Goal: Information Seeking & Learning: Learn about a topic

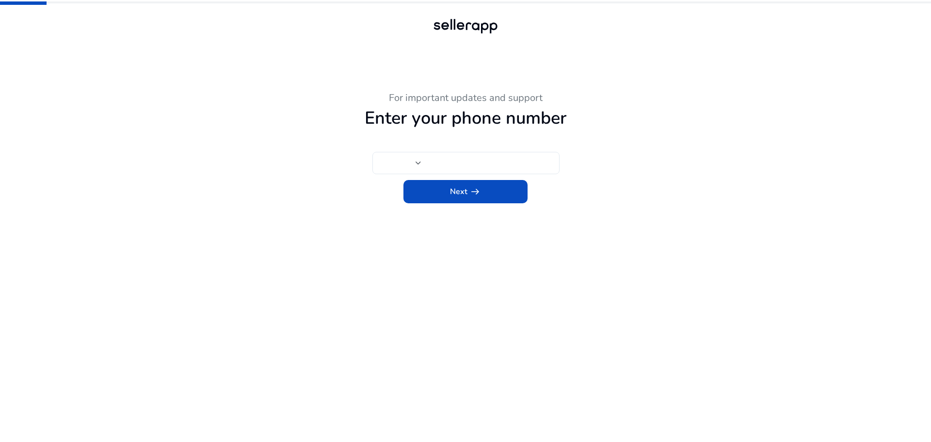
type input "***"
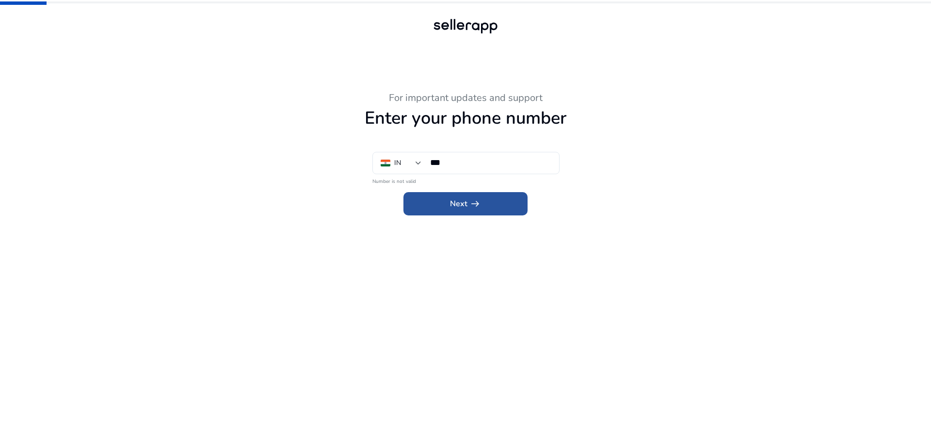
click at [471, 208] on span "arrow_right_alt" at bounding box center [475, 204] width 12 height 12
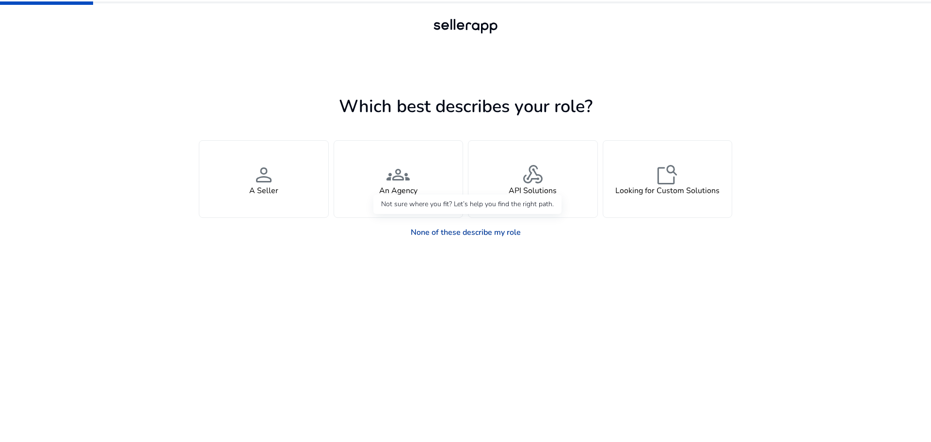
click at [482, 235] on link "None of these describe my role" at bounding box center [466, 232] width 126 height 19
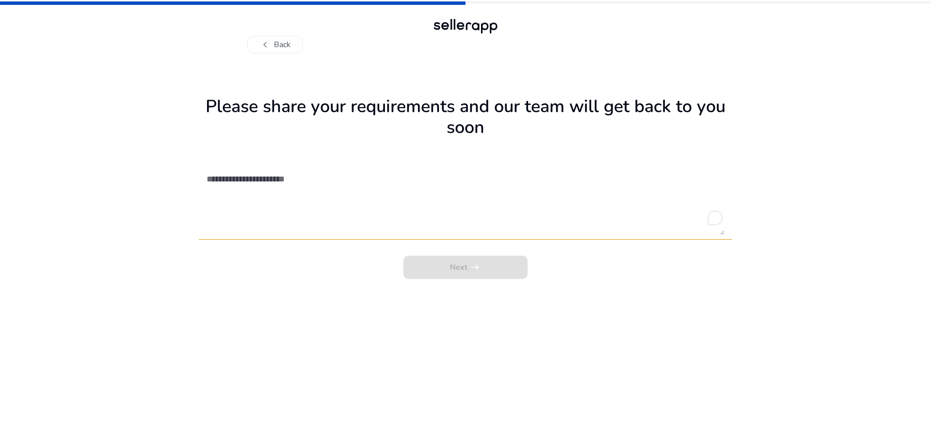
click at [462, 276] on div "Next arrow_right_alt" at bounding box center [465, 264] width 533 height 29
click at [462, 273] on div "Next arrow_right_alt" at bounding box center [465, 264] width 533 height 29
click at [461, 224] on textarea "To enrich screen reader interactions, please activate Accessibility in Grammarl…" at bounding box center [466, 200] width 518 height 69
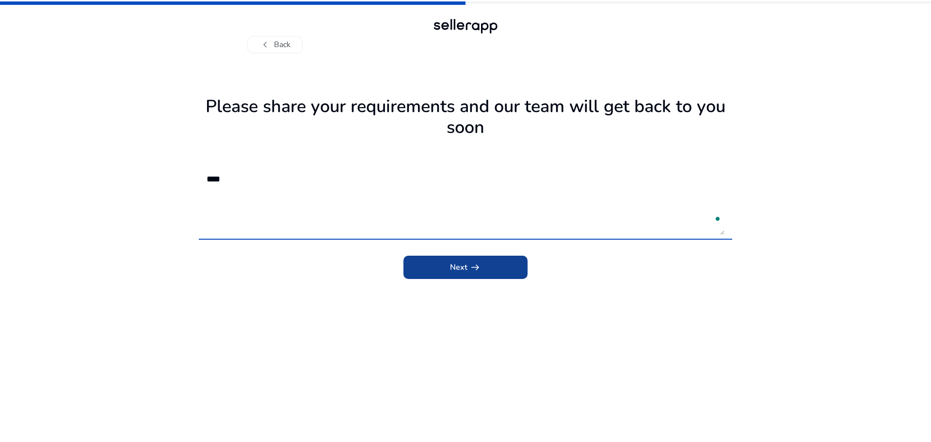
type textarea "****"
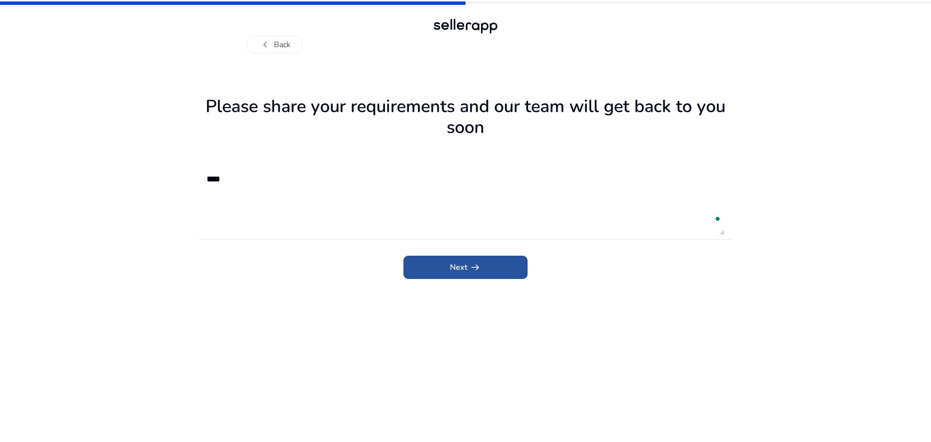
drag, startPoint x: 459, startPoint y: 272, endPoint x: 480, endPoint y: 255, distance: 26.9
click at [462, 267] on span "Next arrow_right_alt" at bounding box center [465, 267] width 31 height 12
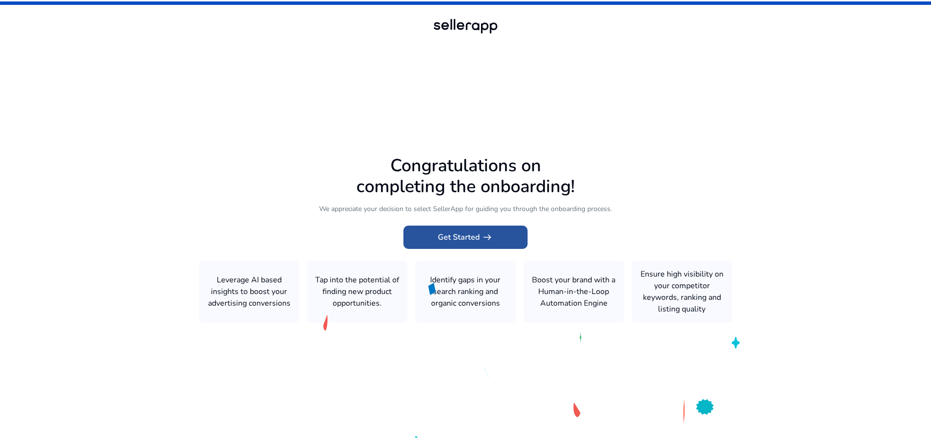
click at [459, 237] on span "Get Started arrow_right_alt" at bounding box center [465, 237] width 55 height 12
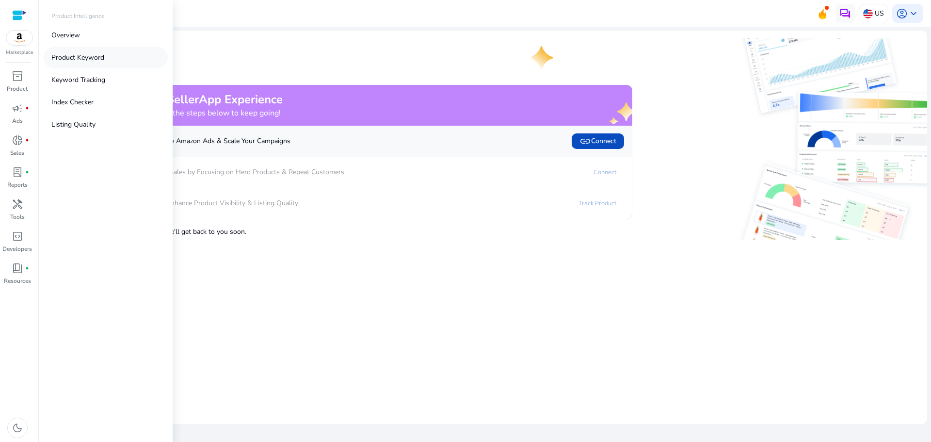
click at [92, 62] on p "Product Keyword" at bounding box center [77, 57] width 53 height 10
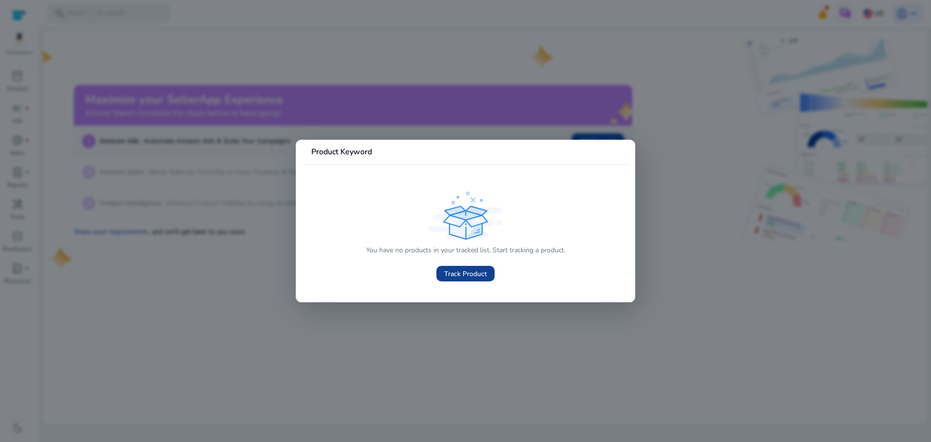
click at [470, 275] on span "Track Product" at bounding box center [465, 274] width 43 height 10
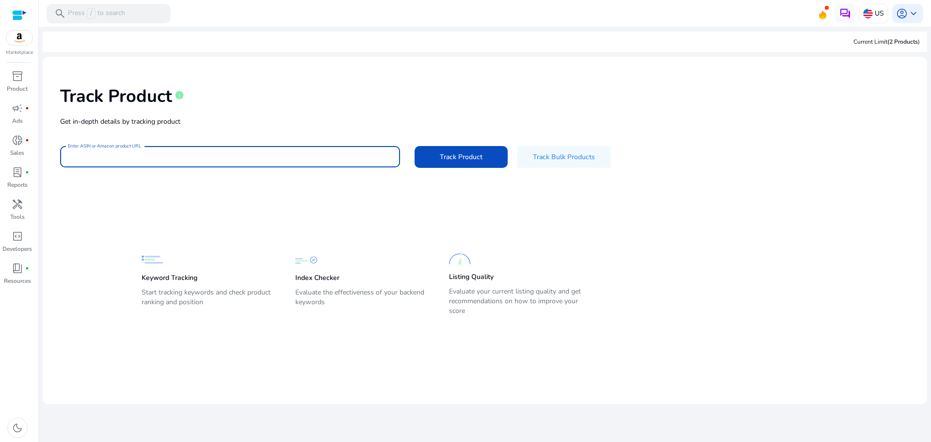
click at [176, 154] on input "Enter ASIN or Amazon product URL" at bounding box center [230, 156] width 324 height 11
paste input "**********"
type input "**********"
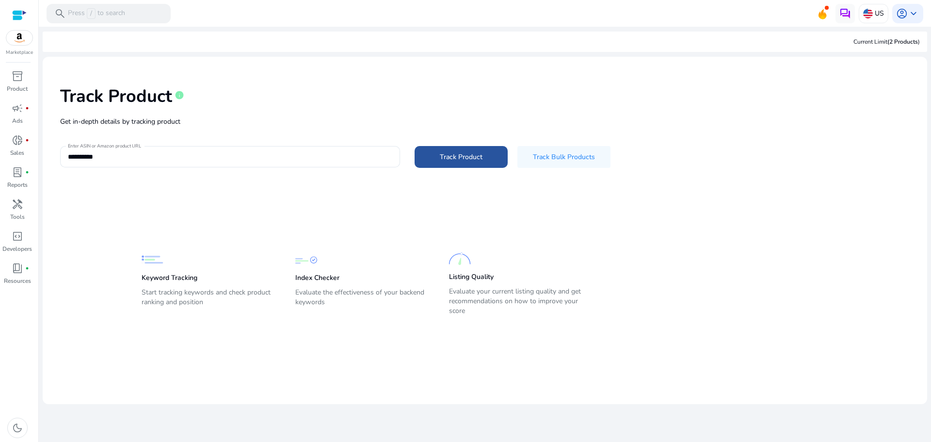
click at [440, 154] on span "Track Product" at bounding box center [461, 157] width 43 height 10
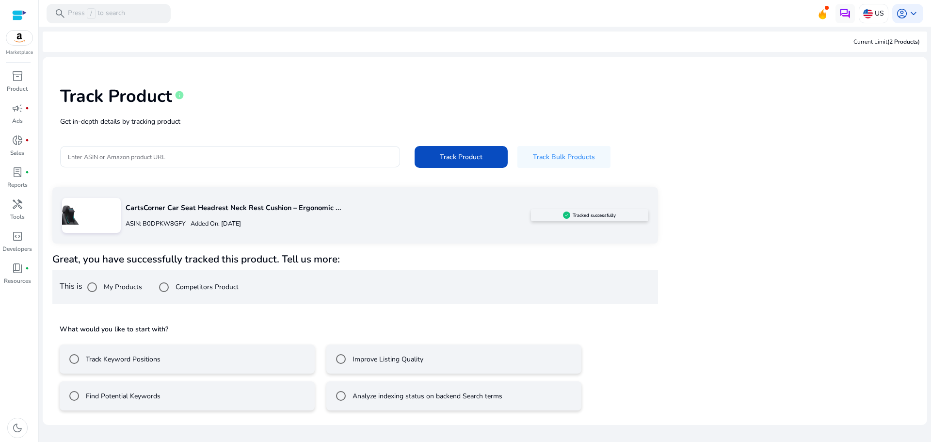
click at [930, 204] on mat-sidenav-content "search Press / to search US account_circle keyboard_arrow_down We are getting t…" at bounding box center [485, 221] width 892 height 442
click at [851, 294] on div "CartsCorner Car Seat Headrest Neck Rest Cushion – Ergonomic ... ASIN: B0DPKW8GF…" at bounding box center [484, 302] width 865 height 231
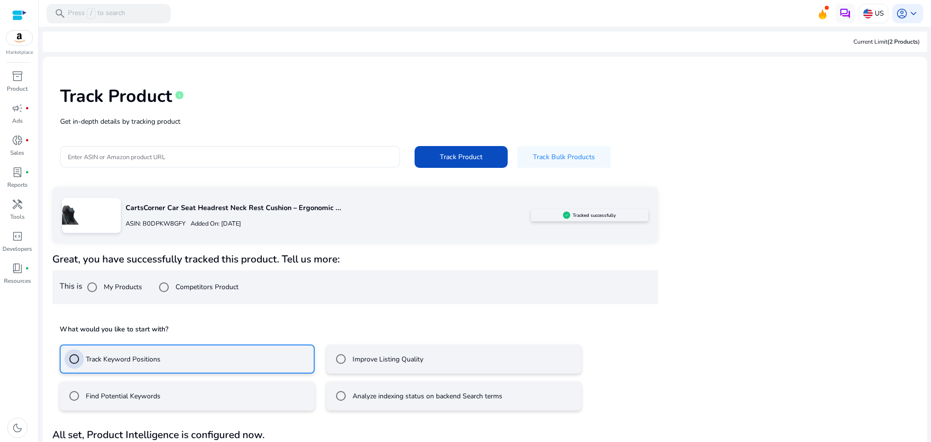
scroll to position [26, 0]
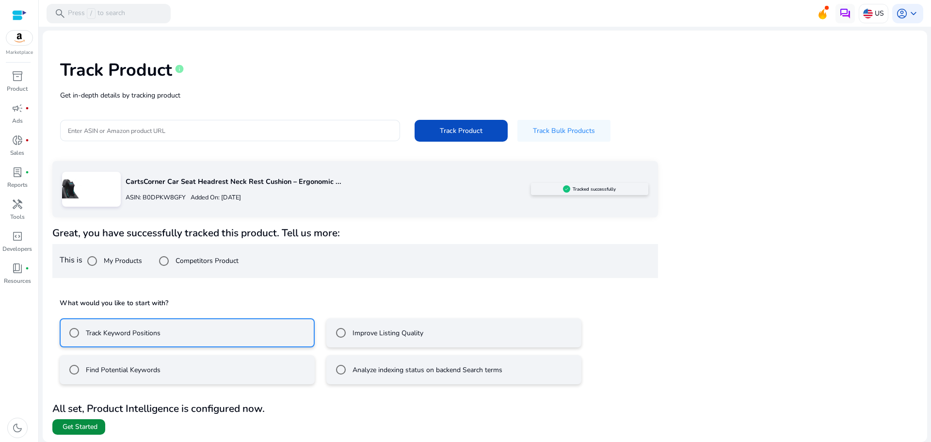
click at [71, 419] on span at bounding box center [78, 426] width 53 height 23
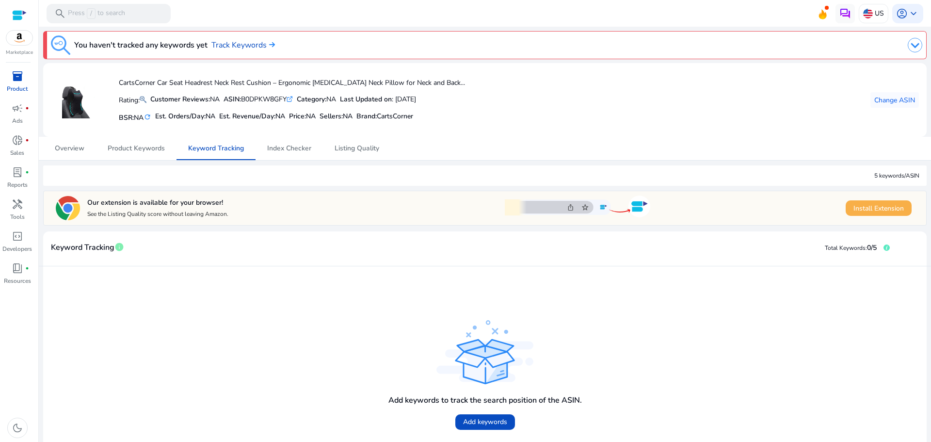
click at [888, 212] on span "Install Extension" at bounding box center [878, 208] width 50 height 10
click at [144, 143] on span "Product Keywords" at bounding box center [136, 148] width 57 height 23
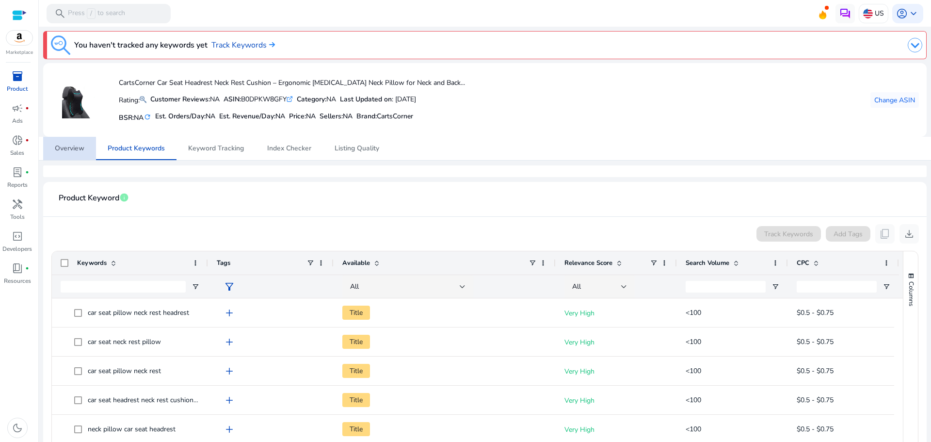
click at [71, 153] on span "Overview" at bounding box center [70, 148] width 30 height 23
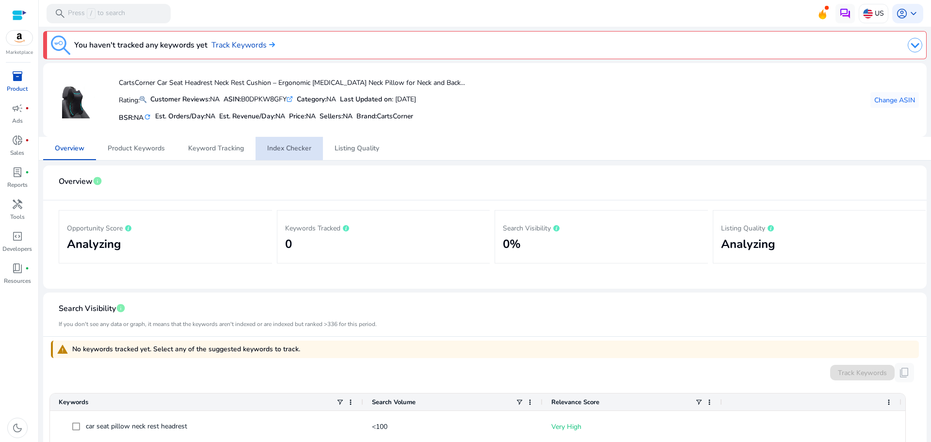
click at [287, 142] on span "Index Checker" at bounding box center [289, 148] width 44 height 23
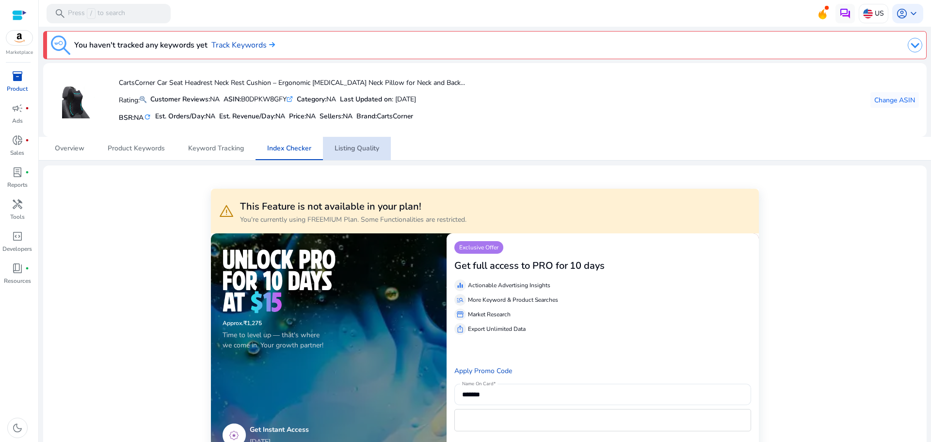
click at [344, 147] on span "Listing Quality" at bounding box center [357, 148] width 45 height 7
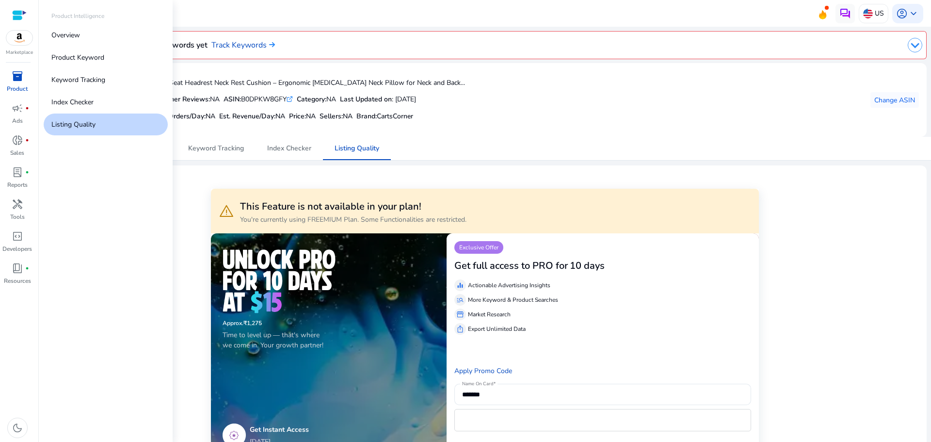
click at [19, 79] on span "inventory_2" at bounding box center [18, 76] width 12 height 12
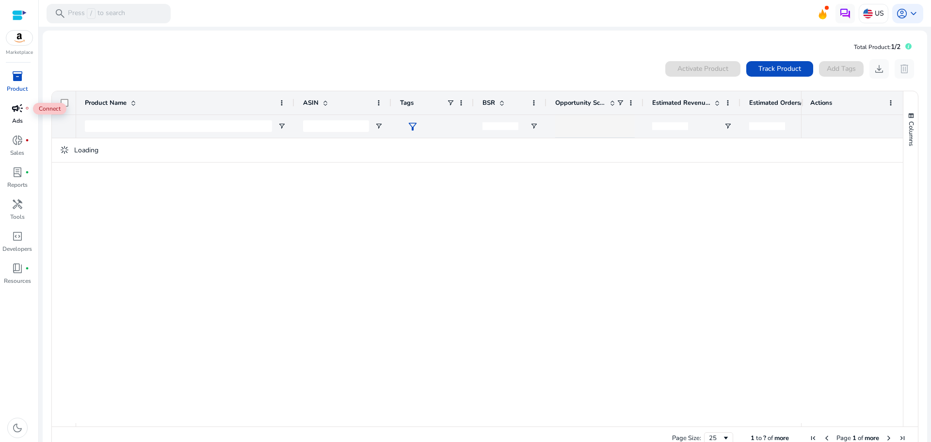
click at [18, 114] on span "campaign" at bounding box center [18, 108] width 12 height 12
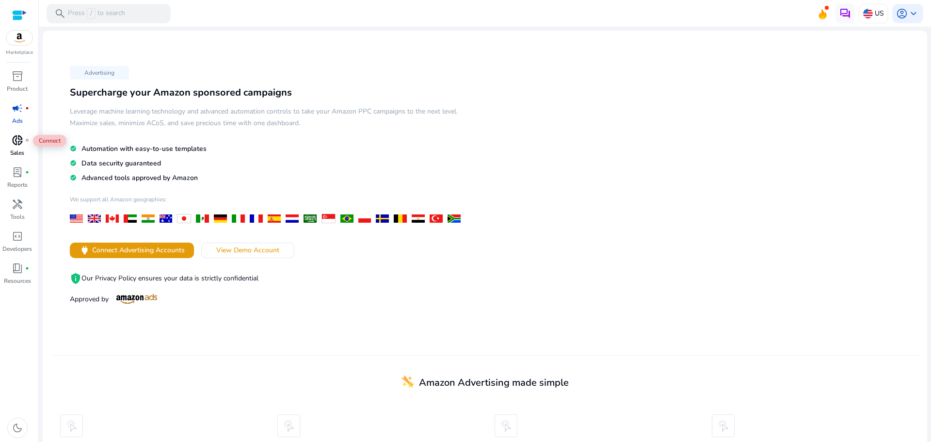
click at [22, 143] on span "donut_small" at bounding box center [18, 140] width 12 height 12
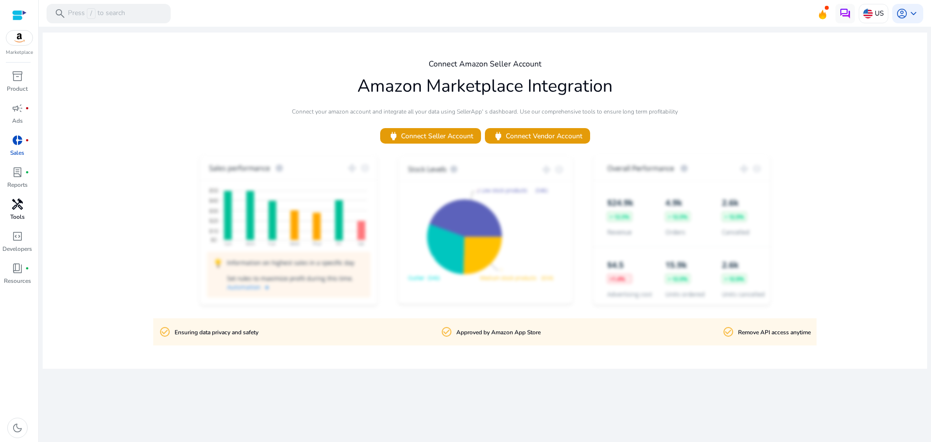
click at [18, 209] on span "handyman" at bounding box center [18, 204] width 12 height 12
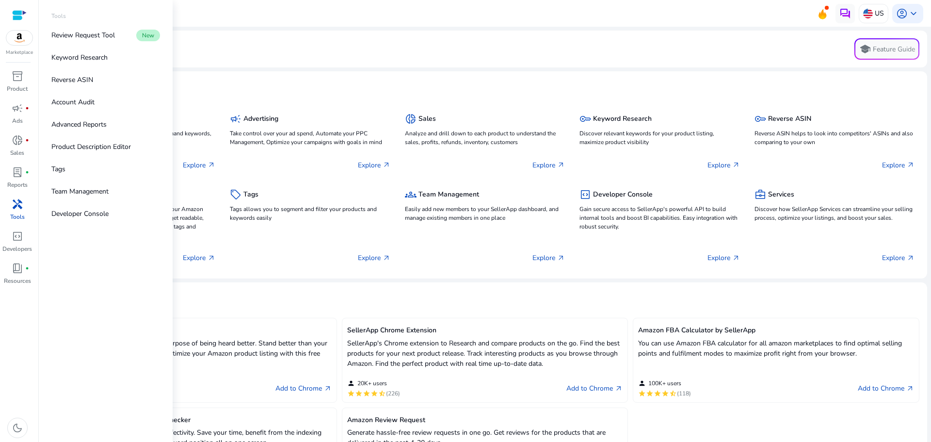
click at [91, 58] on p "Keyword Research" at bounding box center [79, 57] width 56 height 10
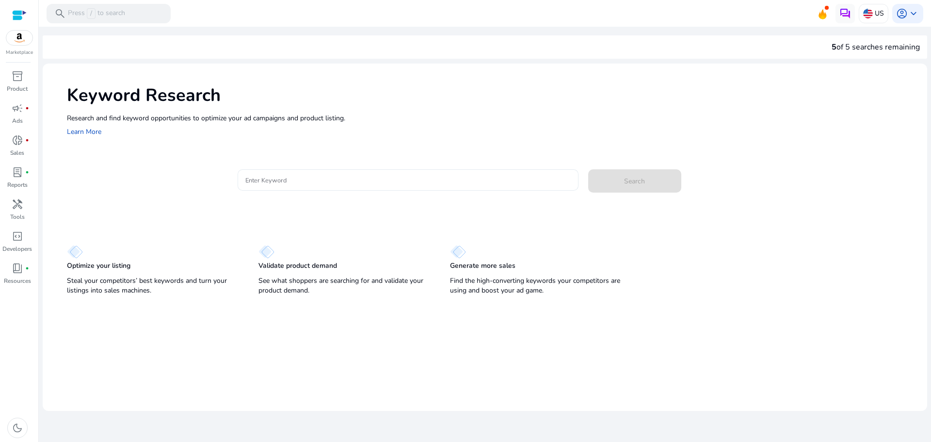
click at [335, 181] on input "Enter Keyword" at bounding box center [407, 180] width 325 height 11
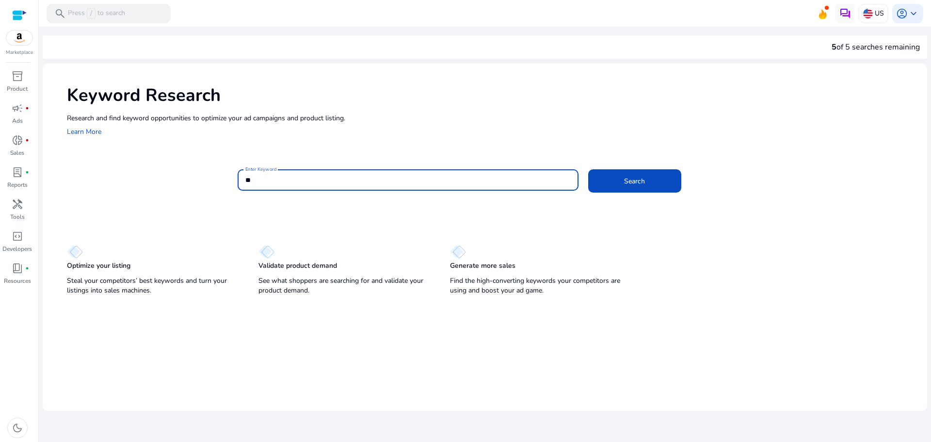
type input "*"
paste input "**********"
type input "**********"
click at [588, 169] on button "Search" at bounding box center [634, 180] width 93 height 23
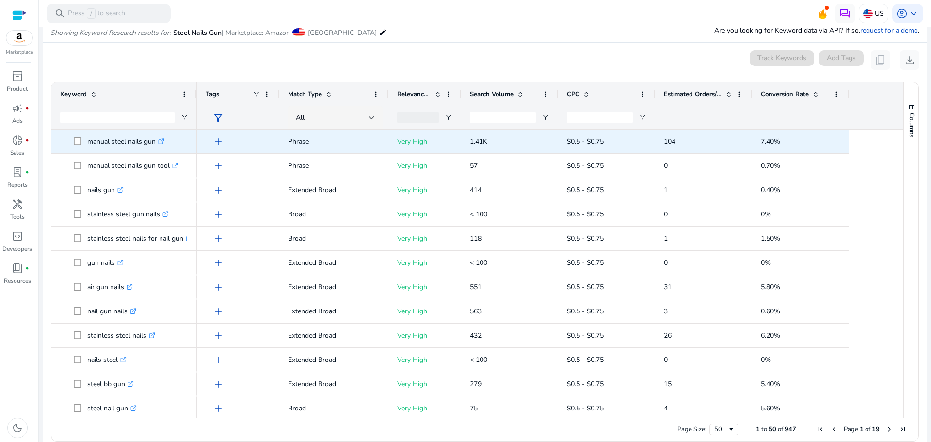
scroll to position [115, 0]
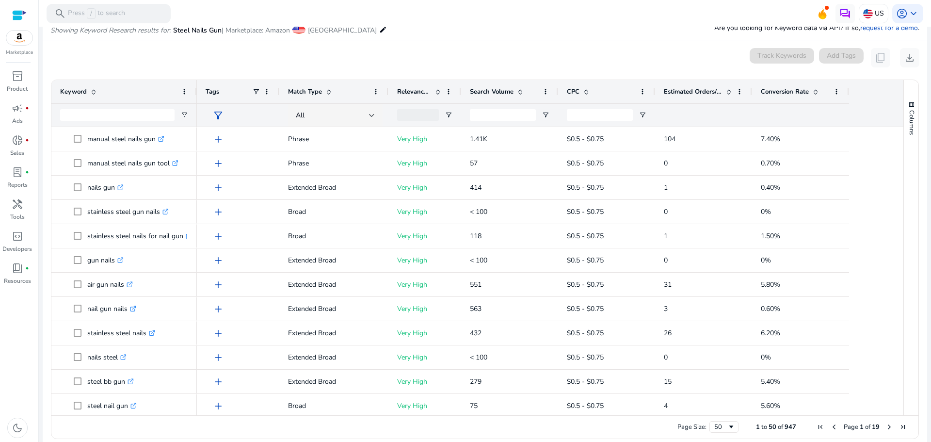
click at [379, 30] on mat-icon "edit" at bounding box center [383, 30] width 8 height 12
click at [318, 36] on div "Showing Keyword Research results for: Steel Nails Gun | Marketplace: Amazon [GE…" at bounding box center [485, 20] width 884 height 40
click at [312, 25] on mat-toolbar "search Press / to search US account_circle keyboard_arrow_down" at bounding box center [485, 13] width 892 height 27
click at [299, 31] on span at bounding box center [298, 30] width 13 height 8
click at [241, 35] on span "| Marketplace: Amazon" at bounding box center [256, 30] width 68 height 9
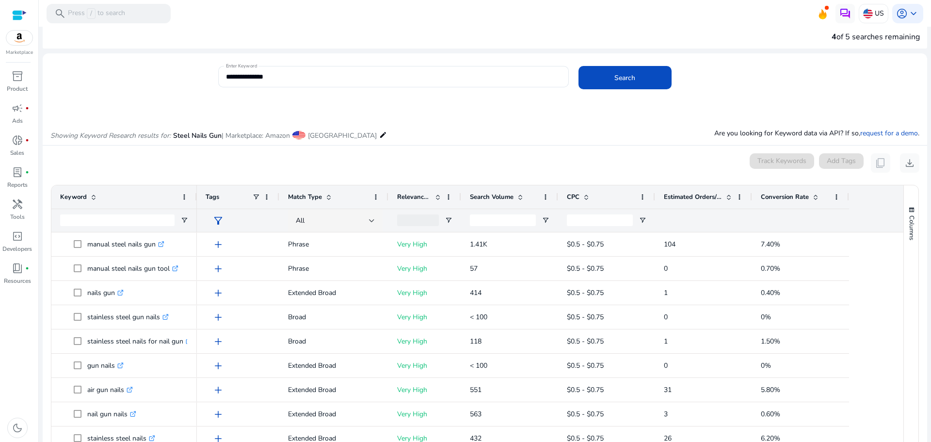
scroll to position [0, 0]
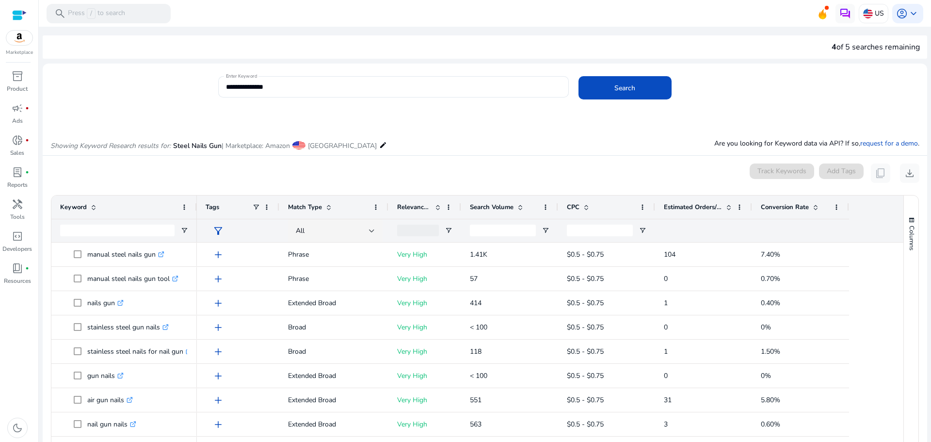
click at [379, 144] on mat-icon "edit" at bounding box center [383, 145] width 8 height 12
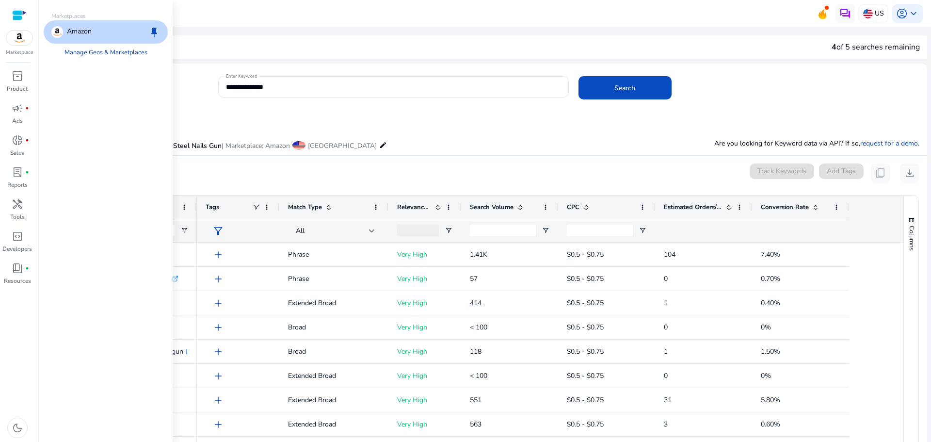
click at [101, 53] on link "Manage Geos & Marketplaces" at bounding box center [106, 52] width 98 height 17
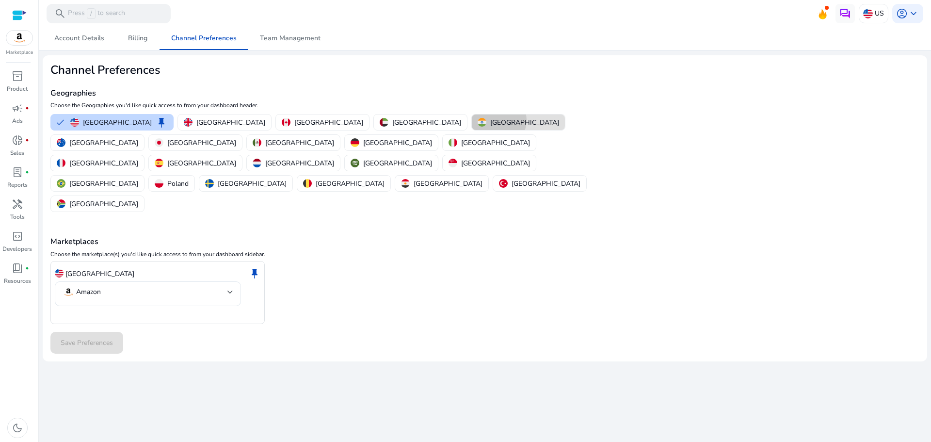
click at [490, 120] on p "[GEOGRAPHIC_DATA]" at bounding box center [524, 122] width 69 height 10
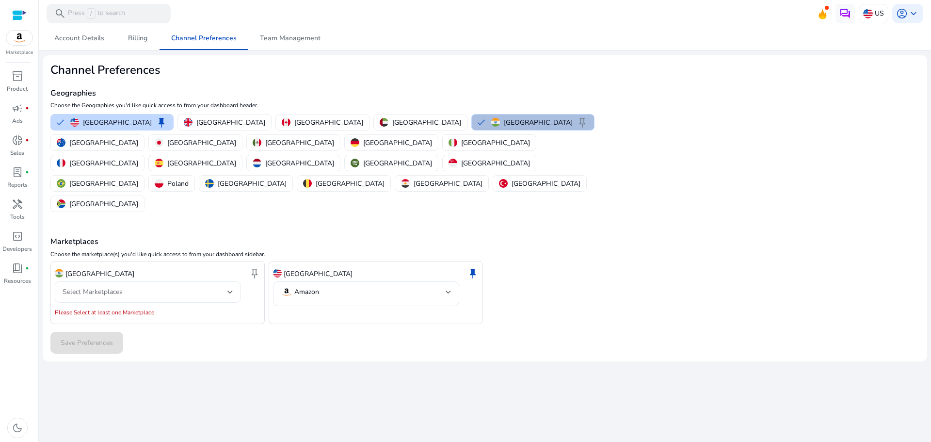
click at [192, 281] on div "Select Marketplaces" at bounding box center [148, 291] width 171 height 21
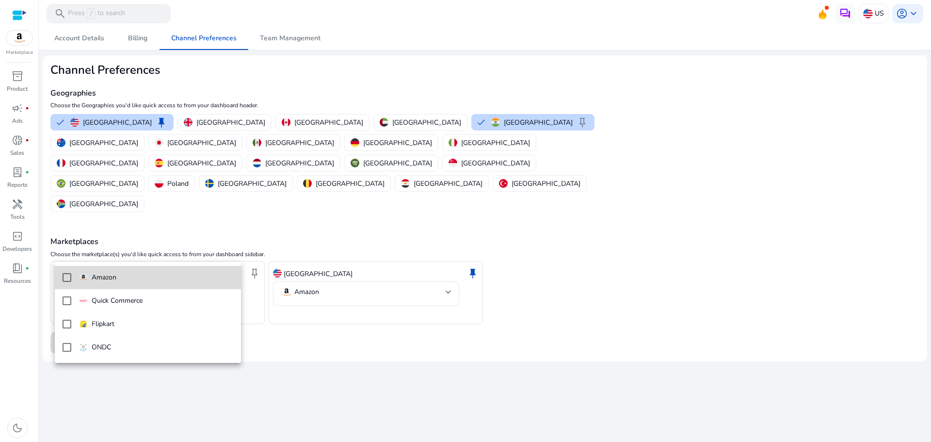
click at [127, 277] on span "Amazon" at bounding box center [156, 277] width 154 height 11
click at [389, 302] on div at bounding box center [465, 221] width 931 height 442
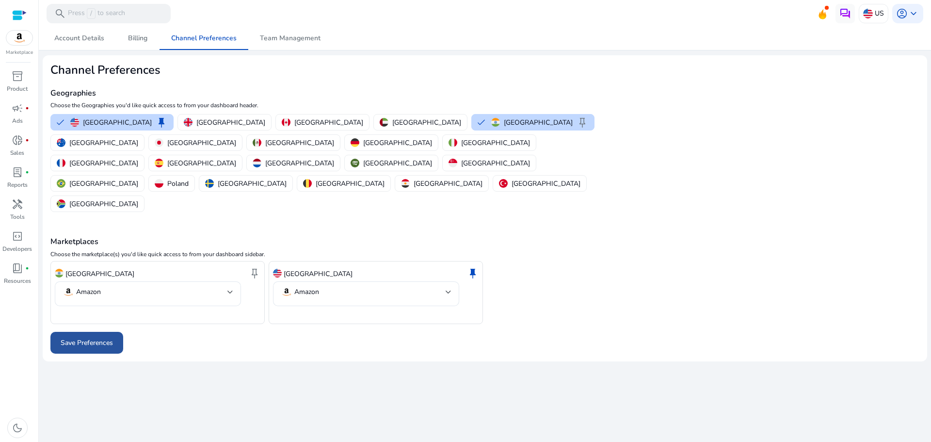
click at [90, 337] on span "Save Preferences" at bounding box center [87, 342] width 52 height 10
click at [258, 267] on span "keep" at bounding box center [255, 273] width 12 height 12
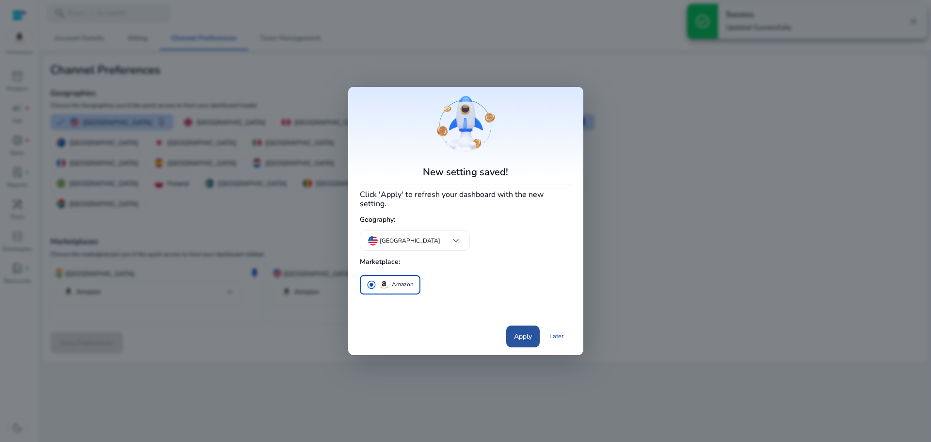
click at [518, 331] on span "Apply" at bounding box center [523, 336] width 18 height 10
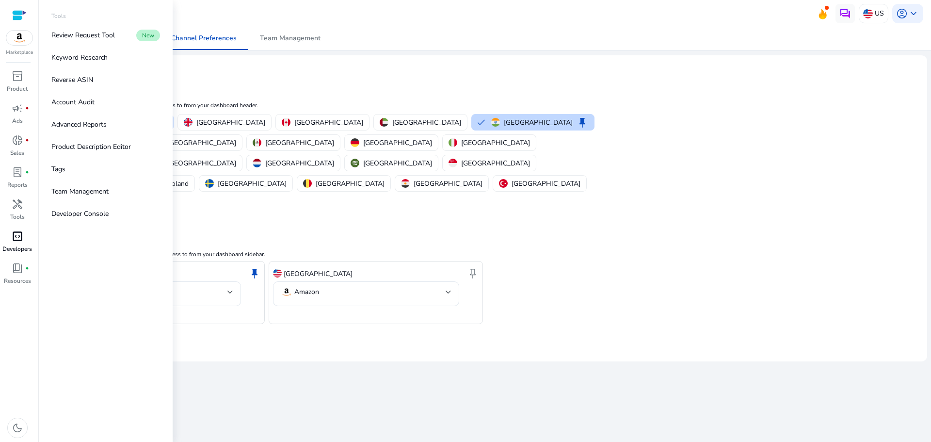
click at [16, 233] on span "code_blocks" at bounding box center [18, 236] width 12 height 12
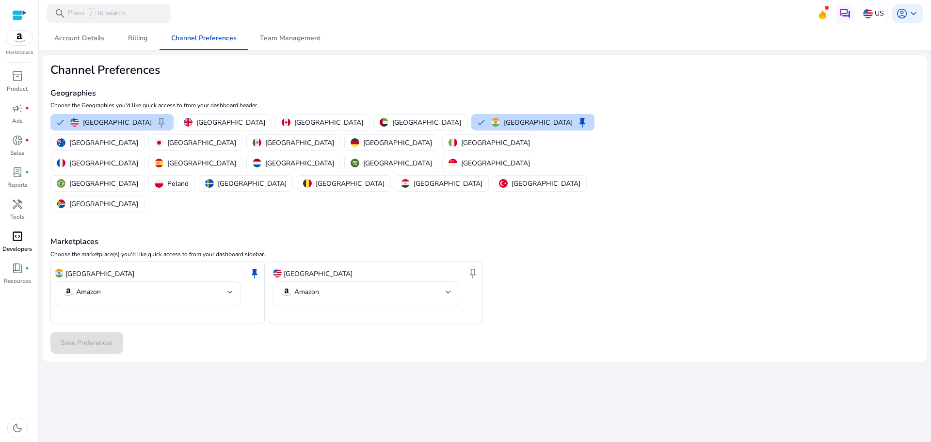
click at [16, 233] on span "code_blocks" at bounding box center [18, 236] width 12 height 12
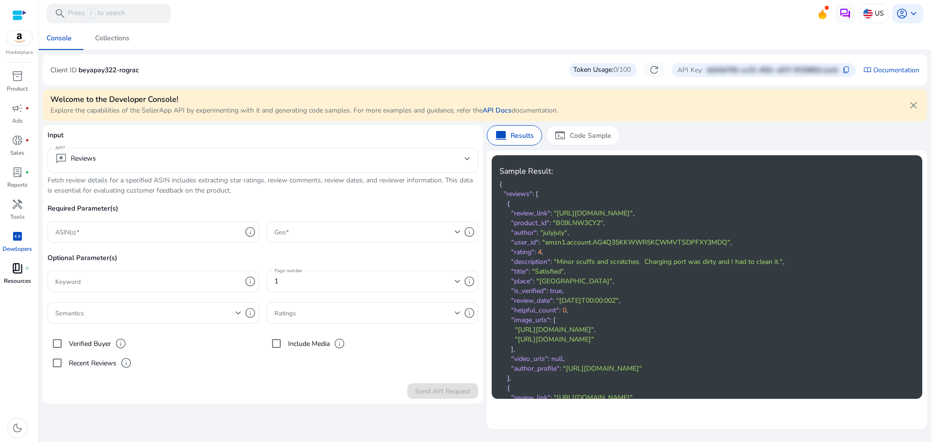
click at [19, 274] on span "book_4" at bounding box center [18, 268] width 12 height 12
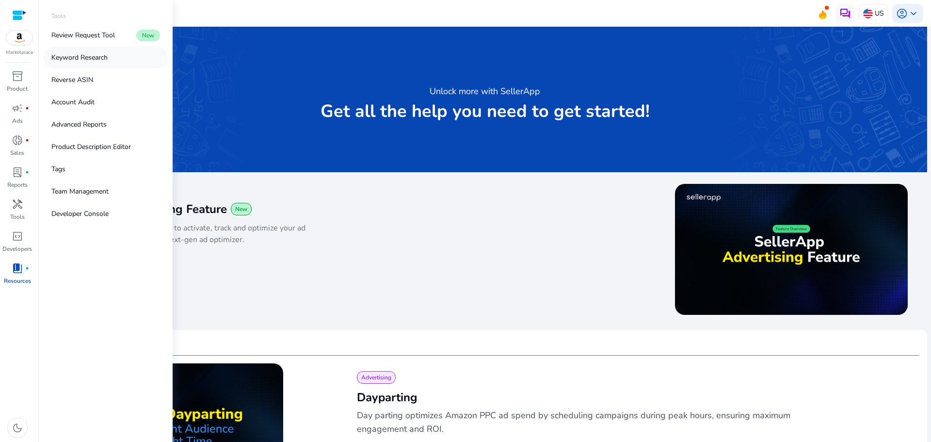
click at [95, 62] on p "Keyword Research" at bounding box center [79, 57] width 56 height 10
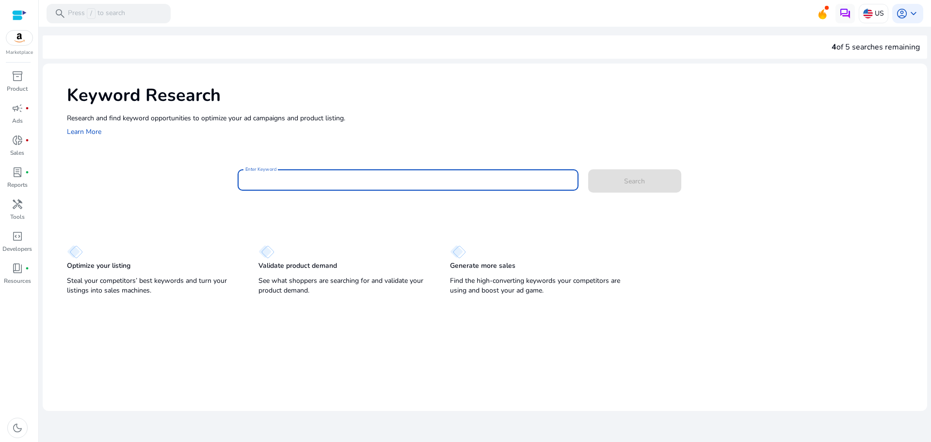
click at [380, 181] on input "Enter Keyword" at bounding box center [407, 180] width 325 height 11
paste input "**********"
type input "**********"
click at [588, 169] on button "Search" at bounding box center [634, 180] width 93 height 23
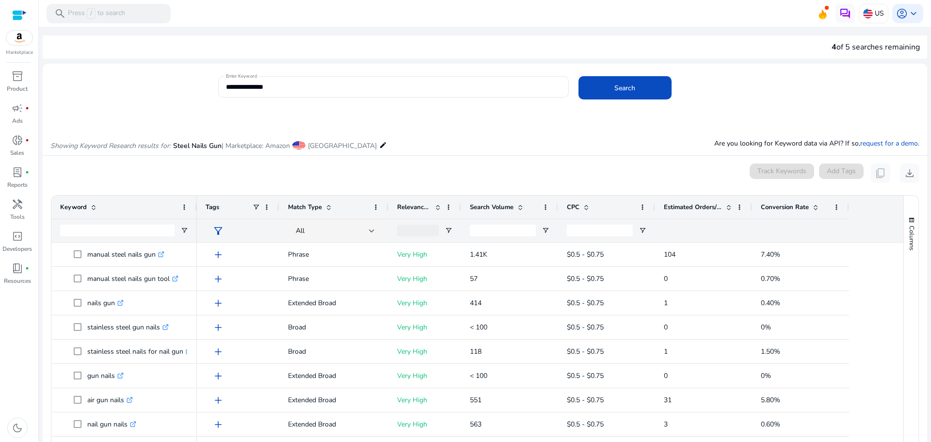
click at [26, 43] on img at bounding box center [19, 38] width 26 height 15
click at [379, 143] on mat-icon "edit" at bounding box center [383, 145] width 8 height 12
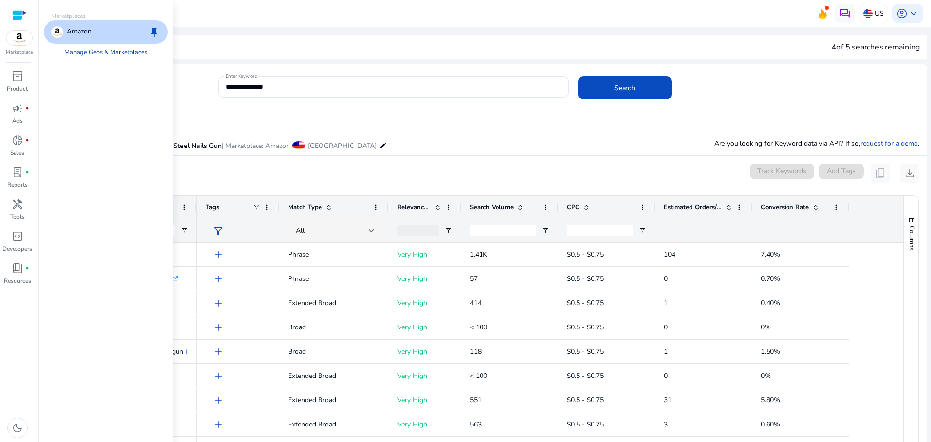
click at [131, 55] on link "Manage Geos & Marketplaces" at bounding box center [106, 52] width 98 height 17
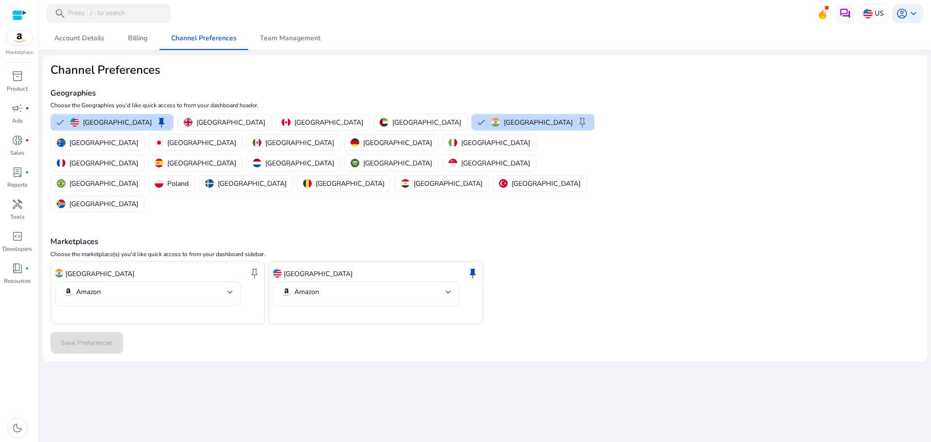
click at [328, 265] on div "United States keep" at bounding box center [376, 273] width 206 height 16
click at [418, 286] on mat-select-trigger "Amazon" at bounding box center [363, 292] width 165 height 12
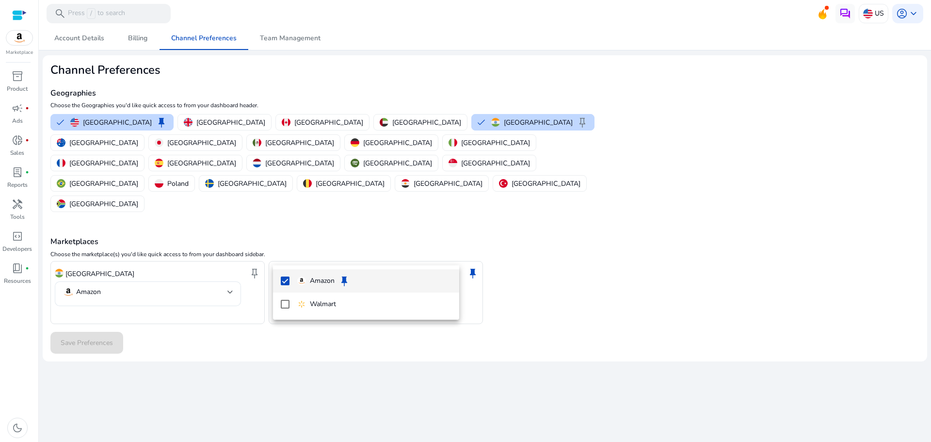
click at [543, 282] on div at bounding box center [465, 221] width 931 height 442
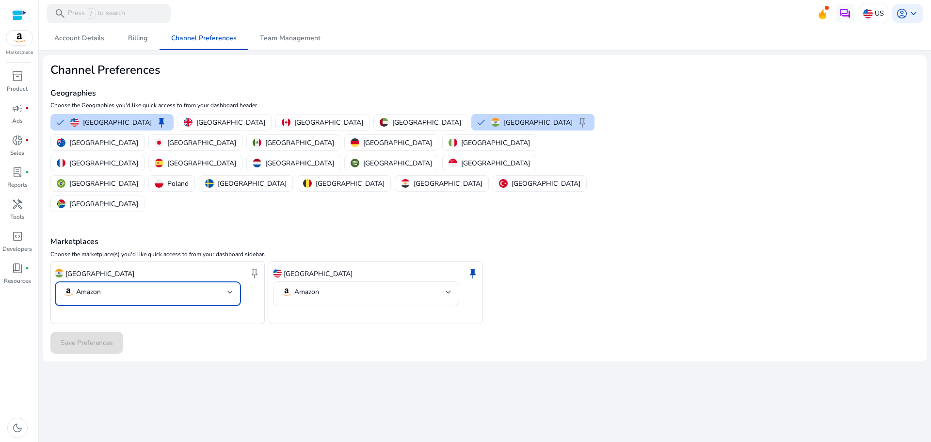
click at [209, 286] on mat-select "Amazon" at bounding box center [148, 293] width 171 height 15
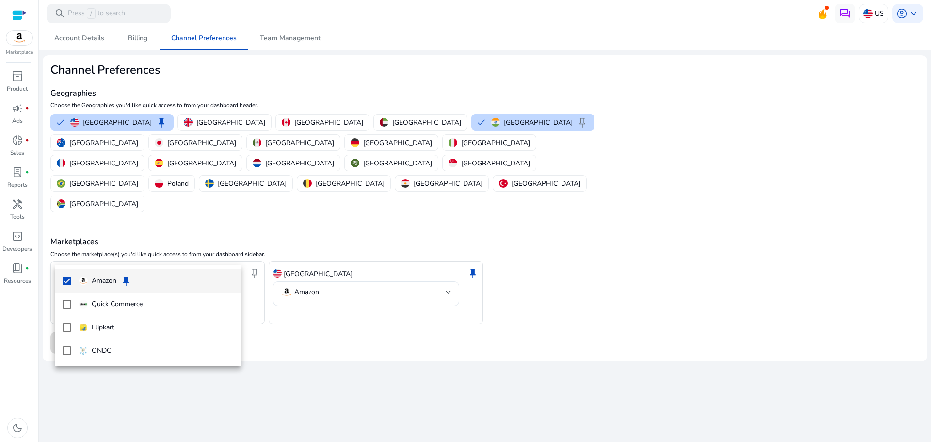
click at [208, 251] on div at bounding box center [465, 221] width 931 height 442
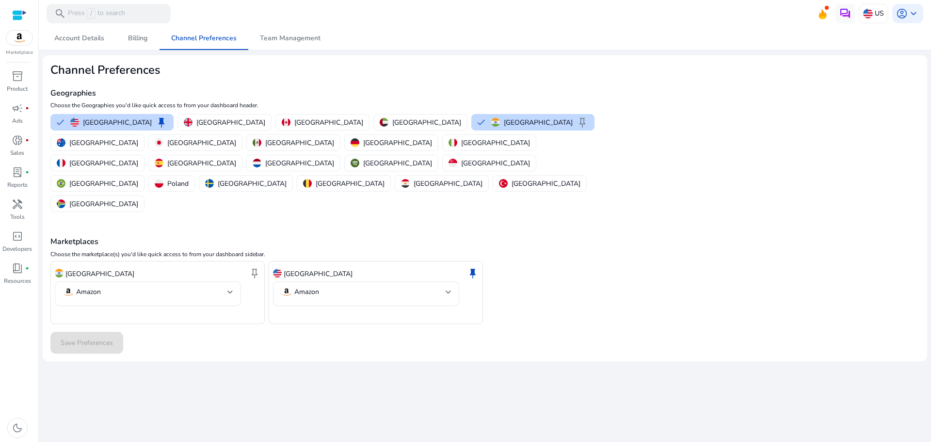
click at [86, 332] on div "Save Preferences" at bounding box center [484, 343] width 869 height 22
click at [252, 267] on span "keep" at bounding box center [255, 273] width 12 height 12
click at [99, 337] on span "Save Preferences" at bounding box center [87, 342] width 52 height 10
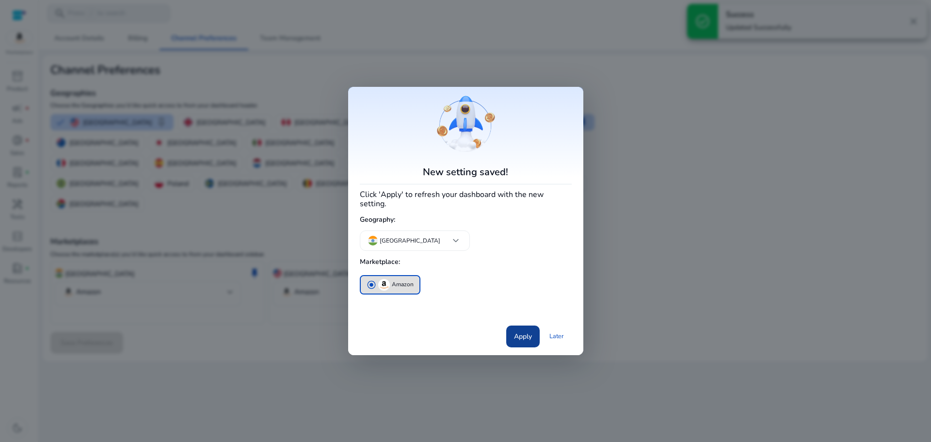
click at [517, 331] on span "Apply" at bounding box center [523, 336] width 18 height 10
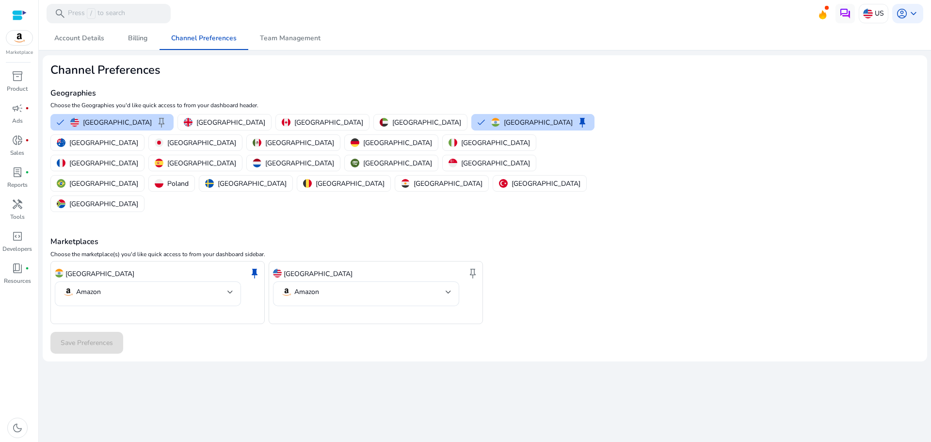
click at [20, 39] on img at bounding box center [19, 38] width 26 height 15
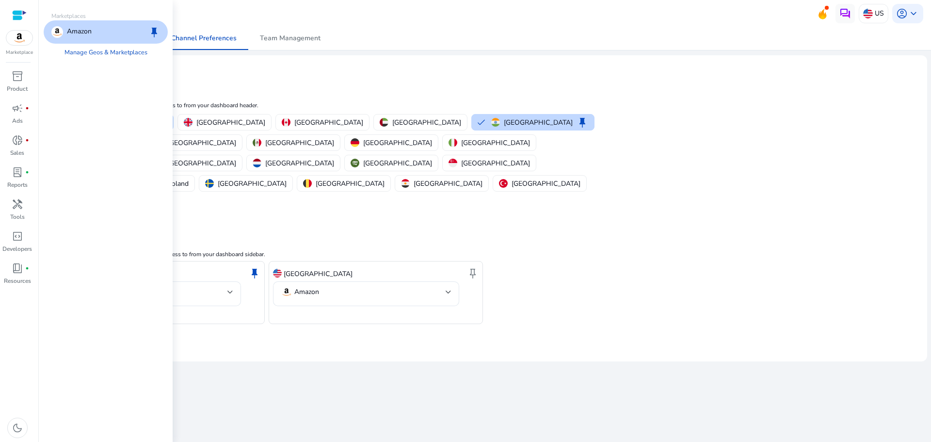
click at [83, 31] on p "Amazon" at bounding box center [79, 32] width 25 height 12
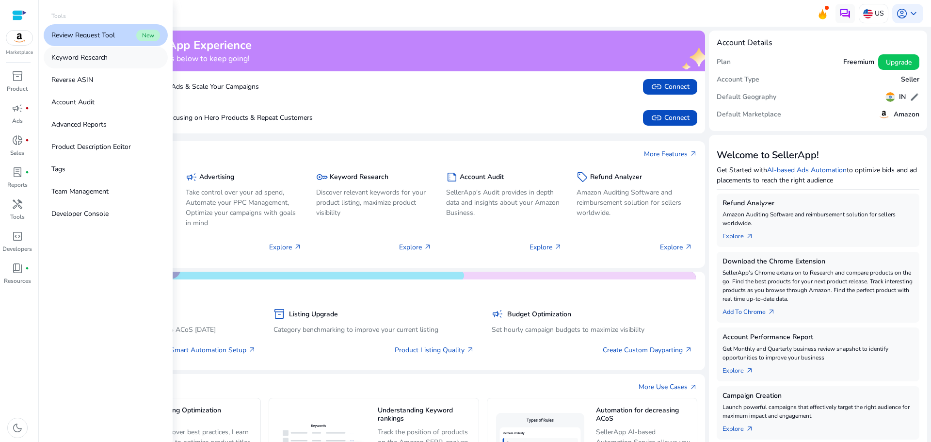
click at [80, 63] on link "Keyword Research" at bounding box center [106, 58] width 124 height 22
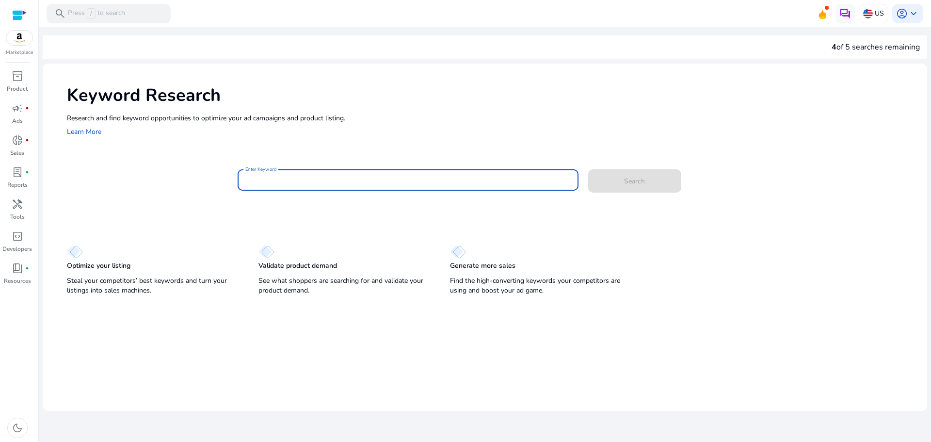
click at [293, 176] on input "Enter Keyword" at bounding box center [407, 180] width 325 height 11
paste input "**********"
type input "**********"
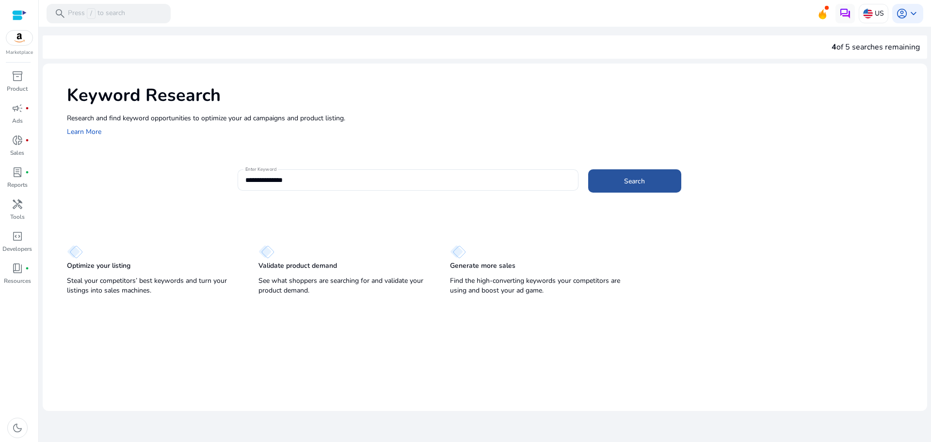
click at [630, 182] on span "Search" at bounding box center [634, 181] width 21 height 10
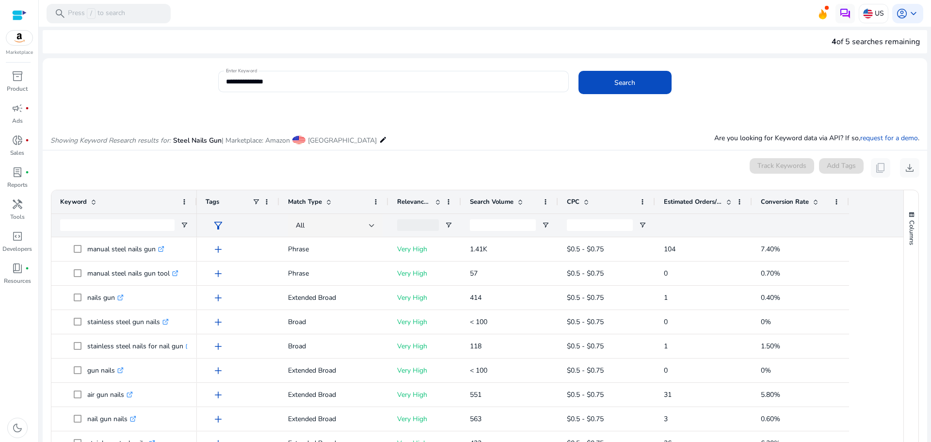
scroll to position [3, 0]
click at [302, 144] on span at bounding box center [298, 142] width 13 height 8
click at [302, 143] on span at bounding box center [298, 142] width 13 height 8
click at [234, 139] on span "| Marketplace: Amazon" at bounding box center [256, 142] width 68 height 9
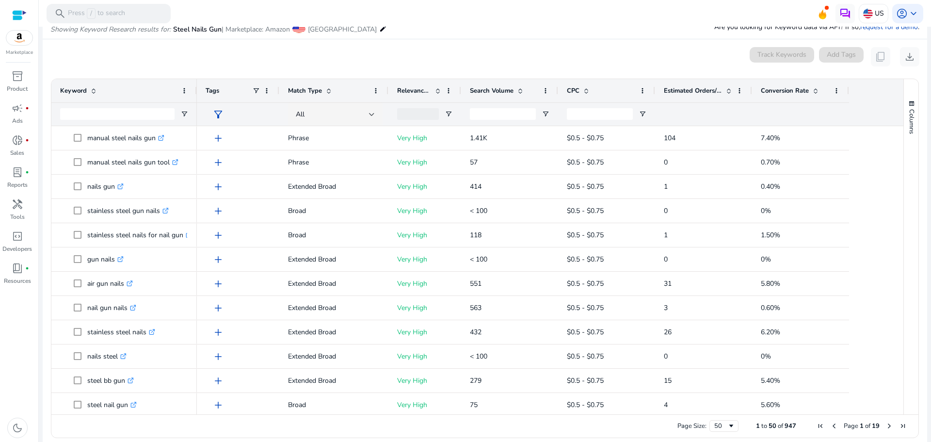
scroll to position [125, 0]
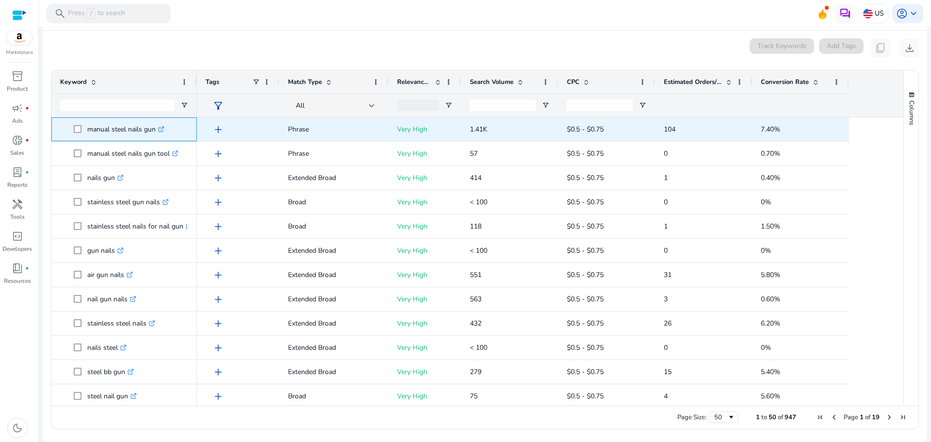
drag, startPoint x: 88, startPoint y: 128, endPoint x: 155, endPoint y: 132, distance: 67.0
click at [155, 132] on p "manual steel nails gun .st0{fill:#2c8af8}" at bounding box center [125, 129] width 77 height 20
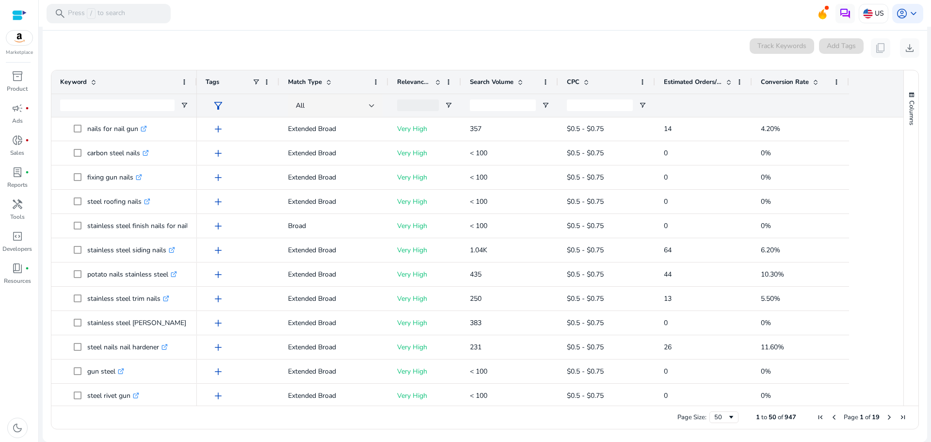
scroll to position [302, 0]
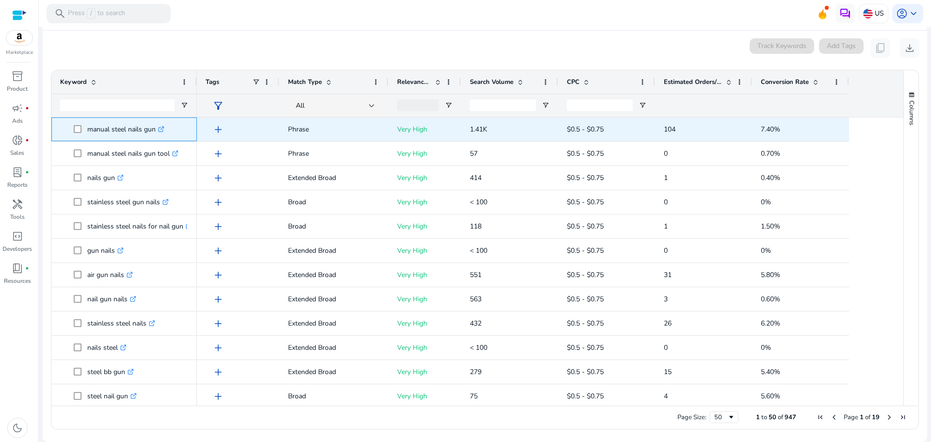
click at [120, 129] on p "manual steel nails gun .st0{fill:#2c8af8}" at bounding box center [125, 129] width 77 height 20
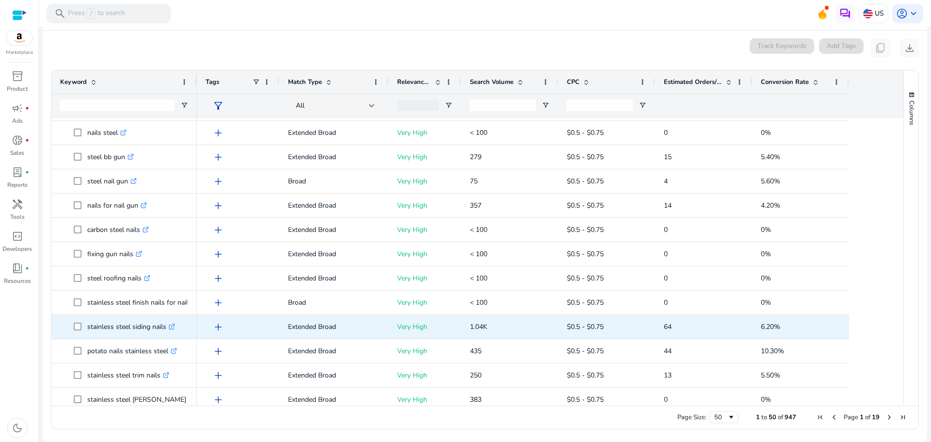
click at [115, 329] on p "stainless steel siding nails .st0{fill:#2c8af8}" at bounding box center [131, 327] width 88 height 20
copy p "stainless steel siding nails"
